Goal: Task Accomplishment & Management: Manage account settings

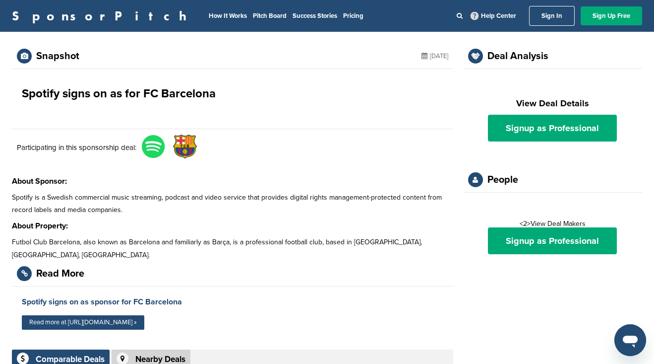
click at [550, 14] on link "Sign In" at bounding box center [552, 16] width 46 height 20
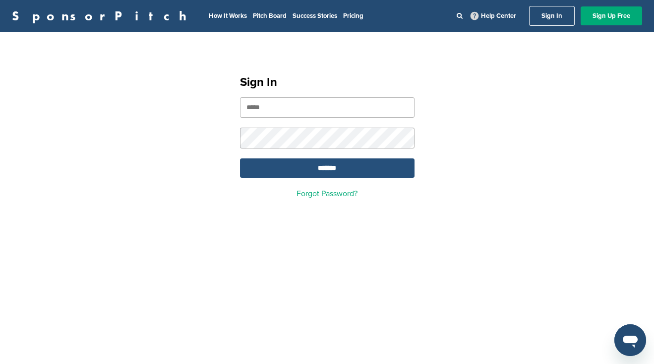
type input "**********"
click at [334, 167] on input "*******" at bounding box center [327, 167] width 175 height 19
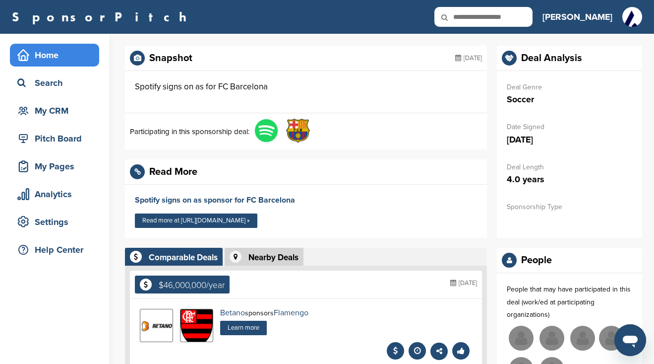
click at [44, 55] on div "Home" at bounding box center [57, 55] width 84 height 18
